Goal: Find specific page/section: Find specific page/section

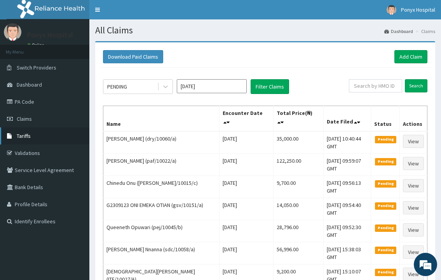
click at [17, 135] on span "Tariffs" at bounding box center [24, 136] width 14 height 7
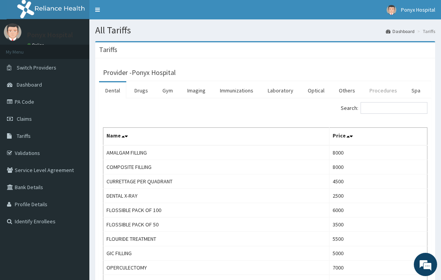
click at [391, 91] on link "Procedures" at bounding box center [384, 90] width 40 height 16
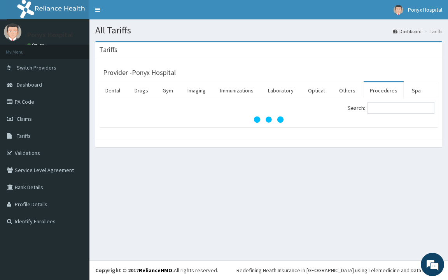
click at [391, 91] on link "Procedures" at bounding box center [384, 90] width 40 height 16
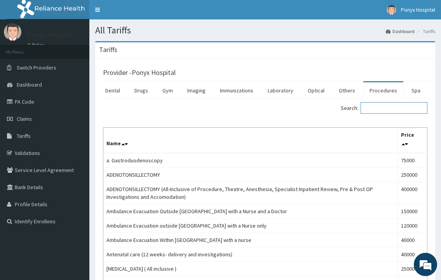
click at [382, 107] on input "Search:" at bounding box center [394, 108] width 67 height 12
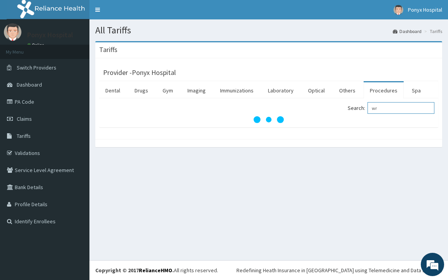
type input "w"
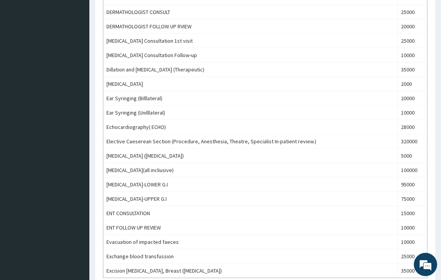
scroll to position [661, 0]
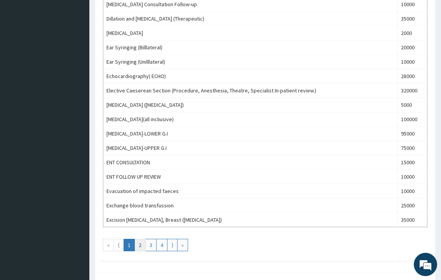
click at [140, 239] on link "2" at bounding box center [140, 245] width 11 height 12
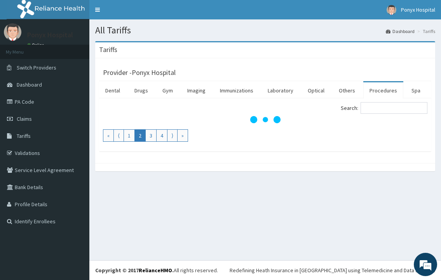
scroll to position [0, 0]
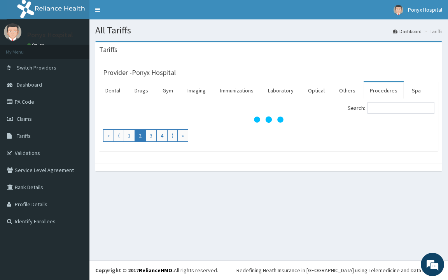
click at [140, 239] on div "All Tariffs Dashboard Tariffs Tariffs Provider - Ponyx Hospital Dental Drugs Gy…" at bounding box center [268, 139] width 358 height 241
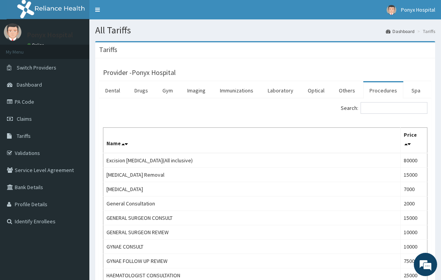
click at [386, 90] on link "Procedures" at bounding box center [384, 90] width 40 height 16
click at [384, 111] on input "Search:" at bounding box center [394, 108] width 67 height 12
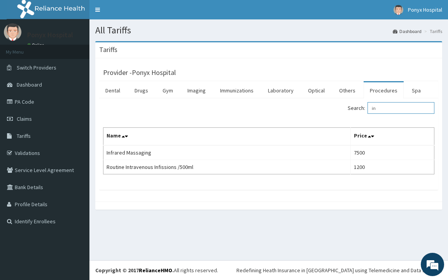
type input "i"
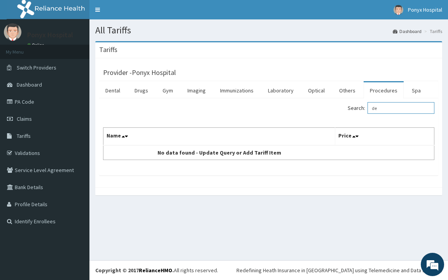
type input "d"
